Goal: Information Seeking & Learning: Learn about a topic

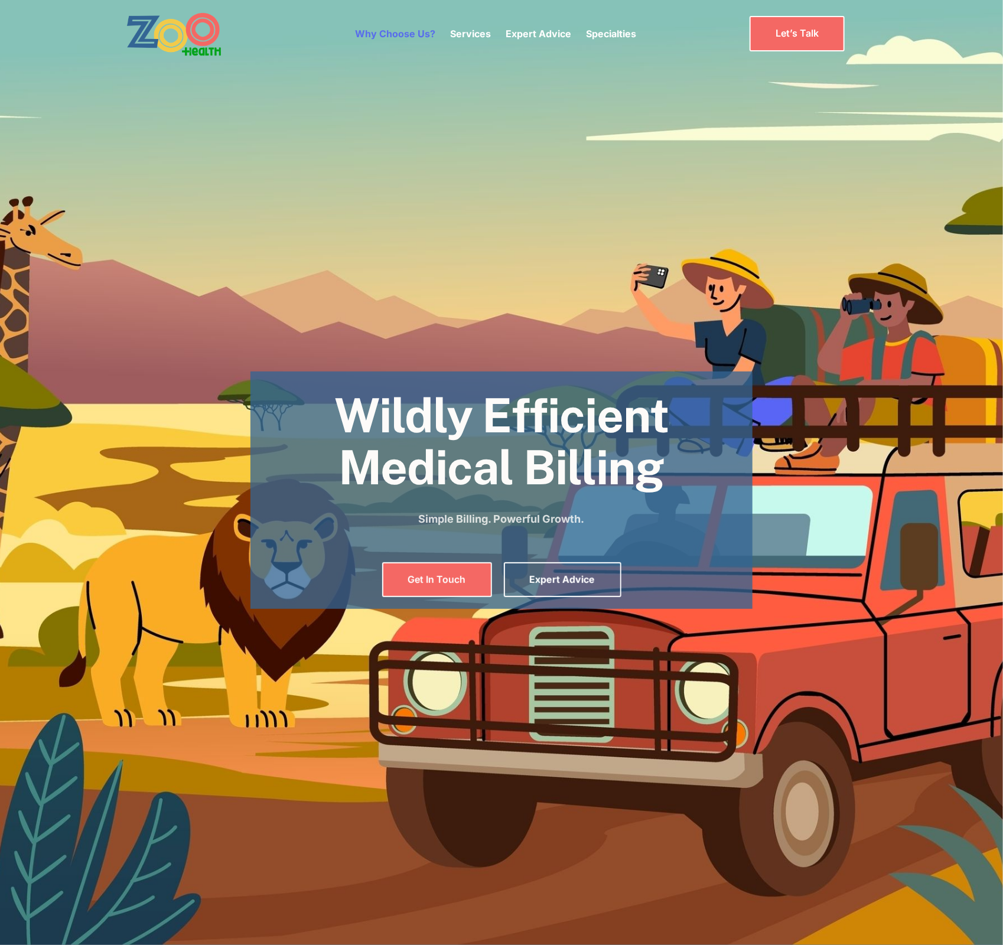
click at [397, 36] on link "Why Choose Us?" at bounding box center [395, 34] width 80 height 12
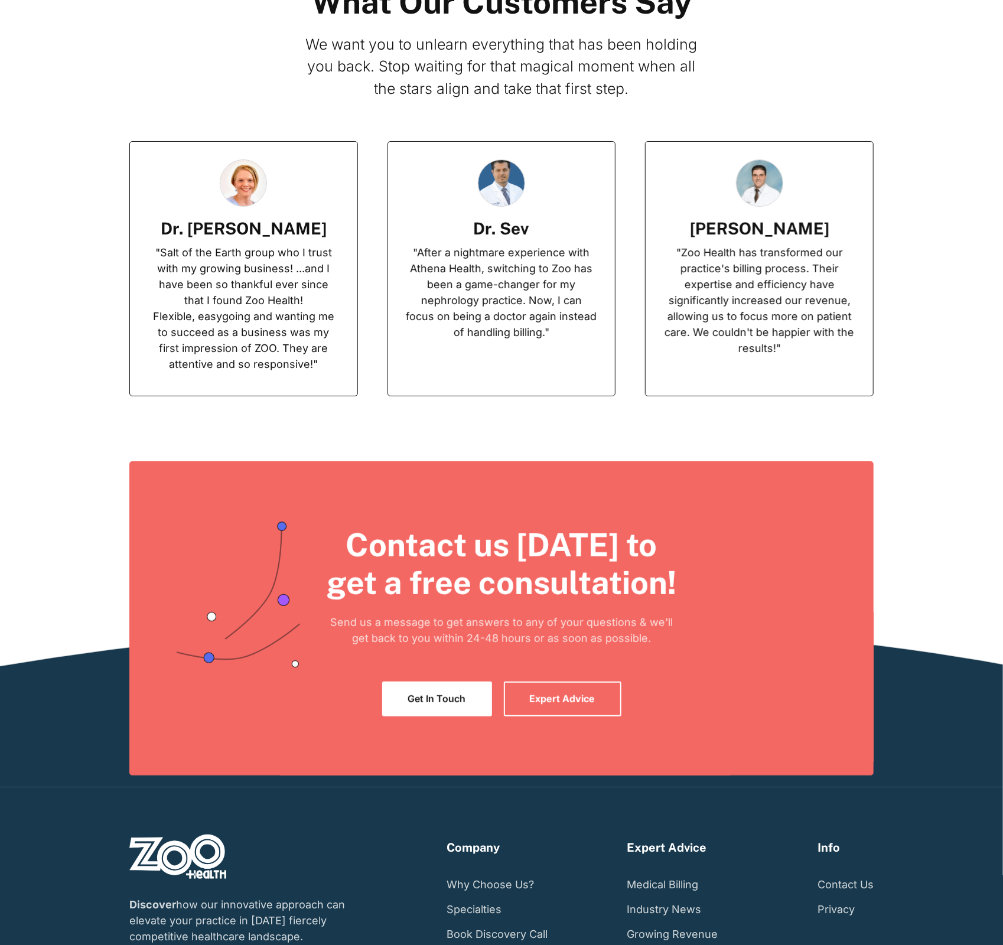
scroll to position [2653, 0]
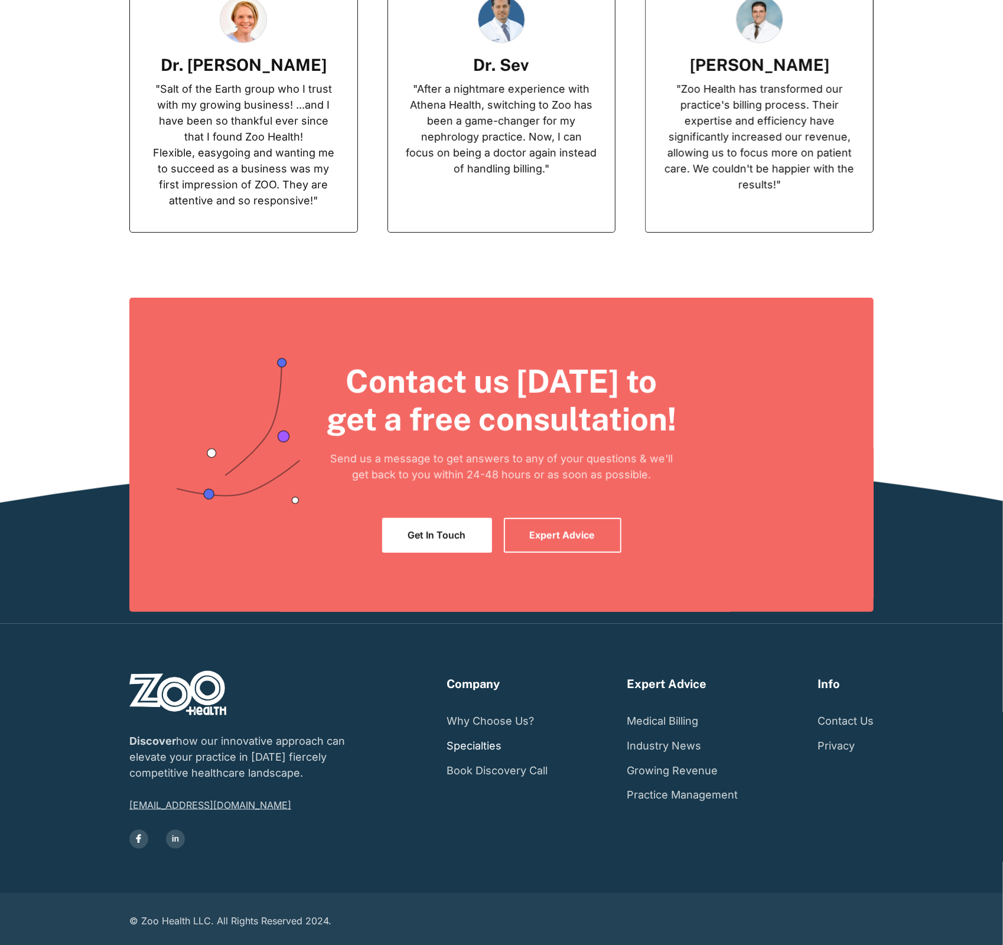
click at [487, 744] on link "Specialties" at bounding box center [473, 746] width 55 height 25
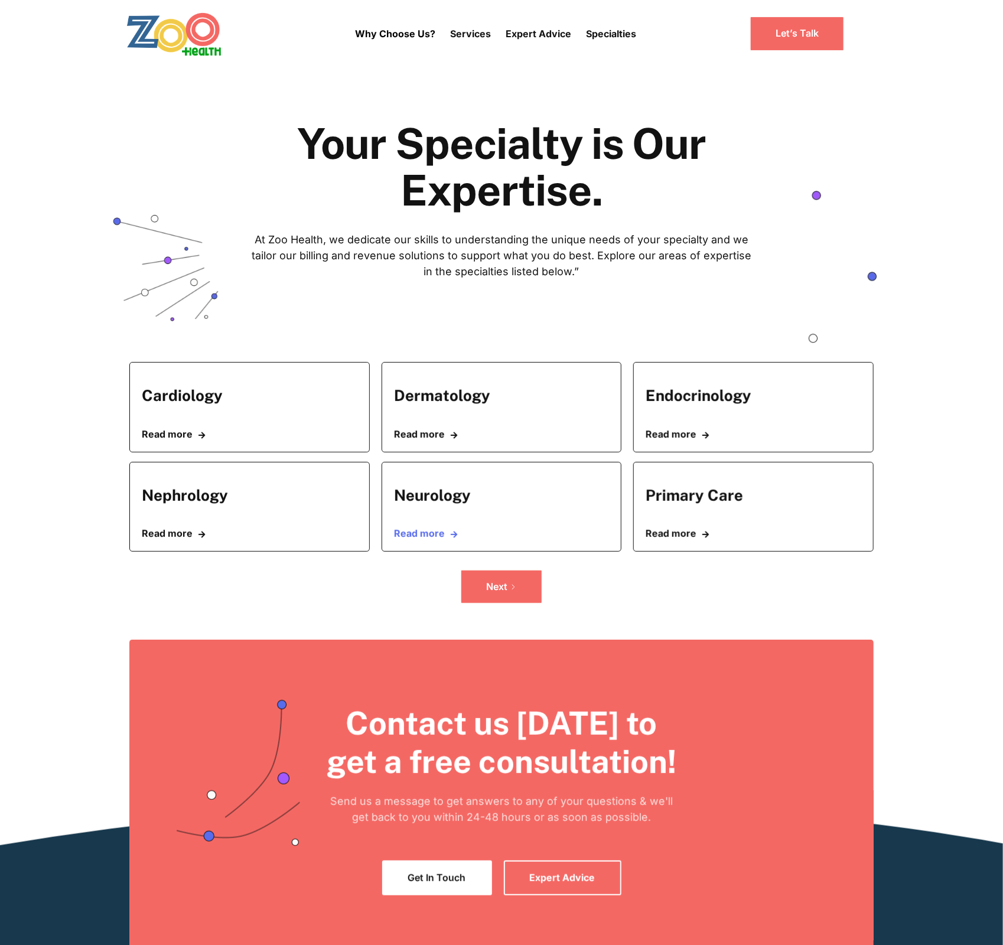
scroll to position [177, 0]
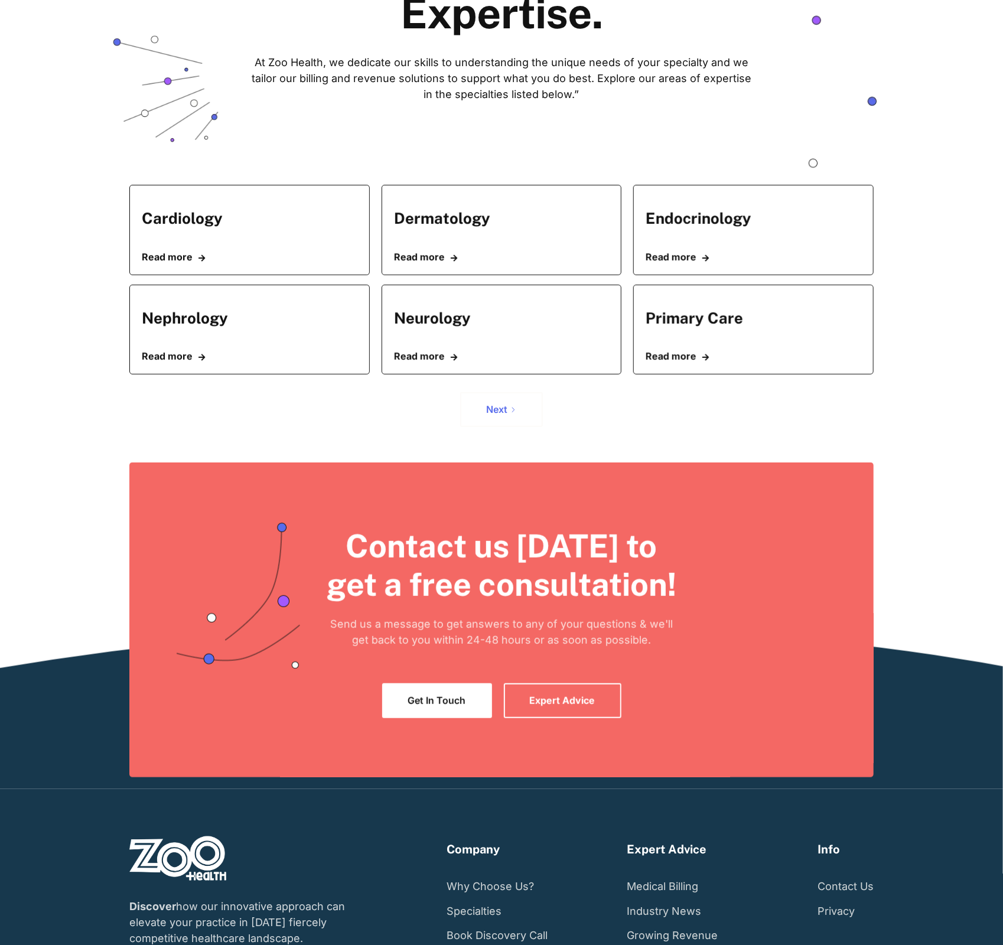
click at [513, 412] on icon "Next Page" at bounding box center [513, 409] width 7 height 7
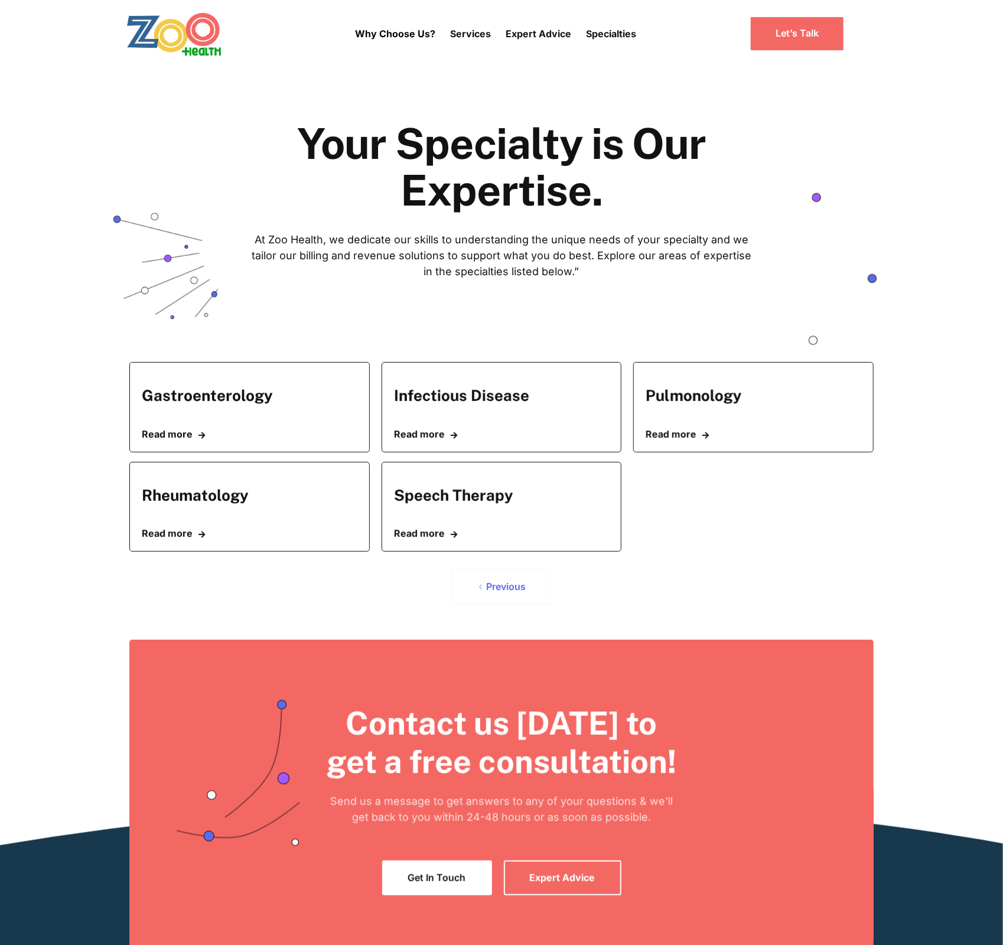
click at [508, 584] on div "Previous" at bounding box center [507, 586] width 40 height 11
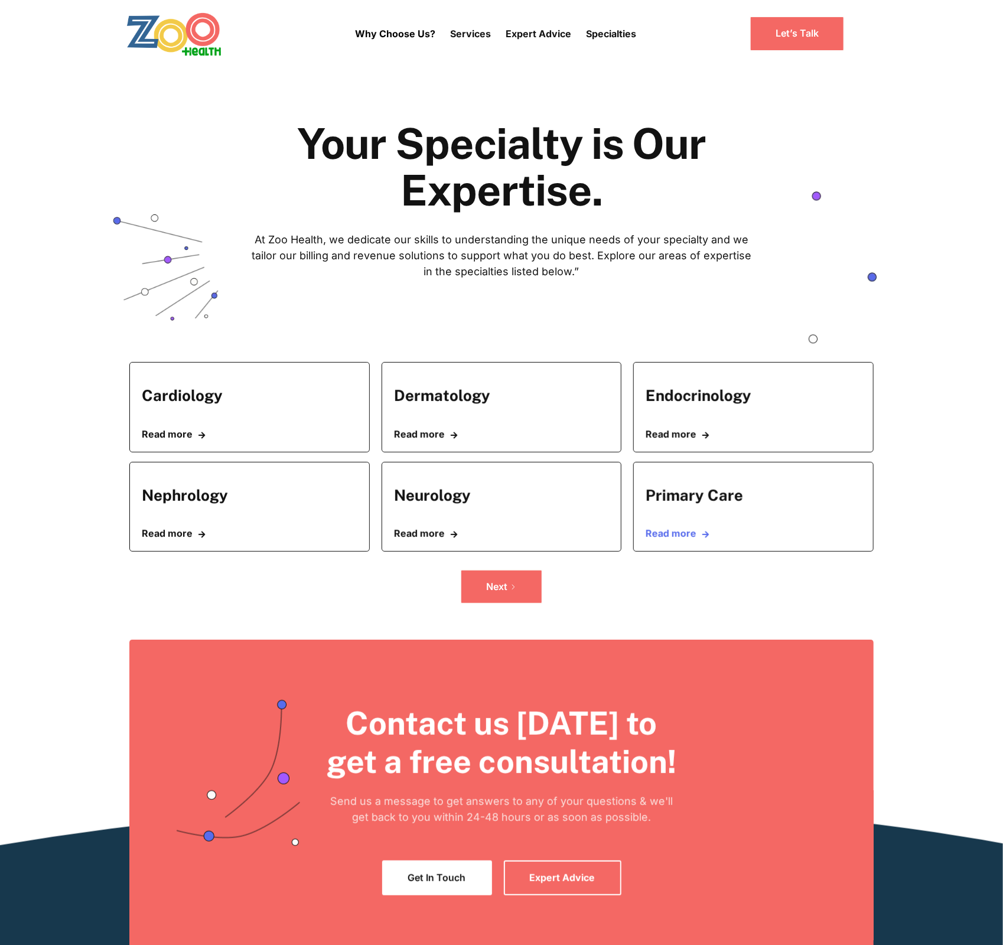
click at [690, 536] on link "Read more " at bounding box center [754, 533] width 216 height 11
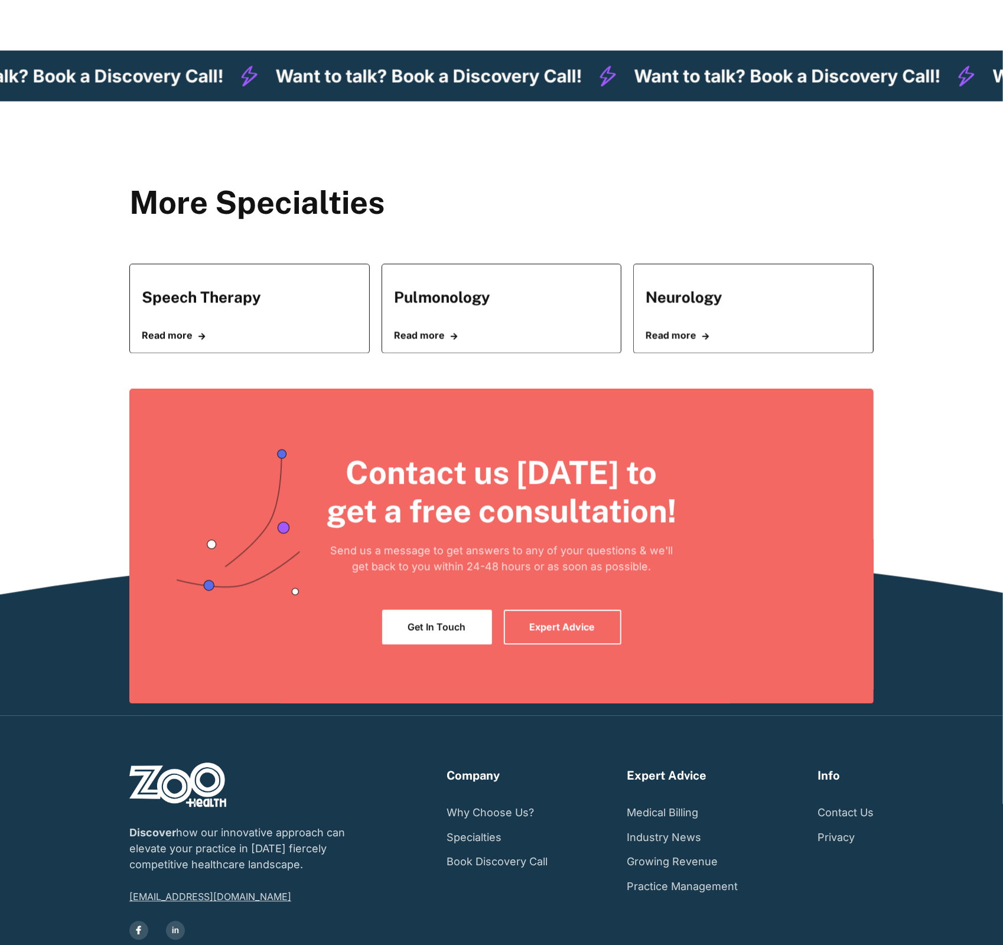
scroll to position [1122, 0]
